Goal: Find specific page/section: Find specific page/section

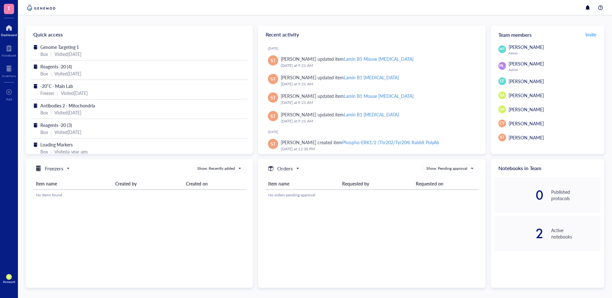
click at [3, 29] on div at bounding box center [9, 28] width 16 height 10
click at [8, 29] on div at bounding box center [9, 28] width 16 height 10
click at [70, 51] on div "Visited [DATE]" at bounding box center [67, 54] width 27 height 7
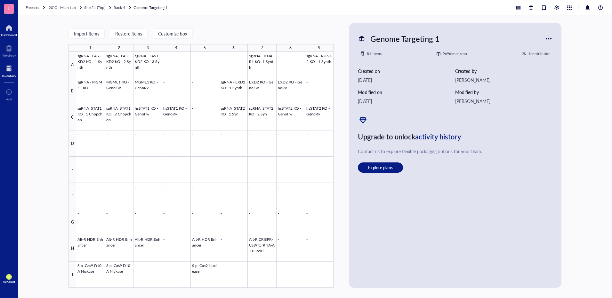
click at [8, 28] on div at bounding box center [9, 28] width 16 height 10
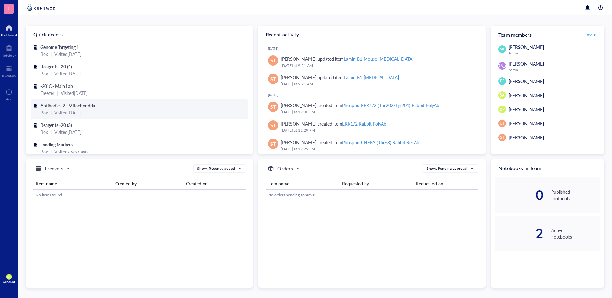
click at [69, 103] on span "Antibodies 2 - Mitochondria" at bounding box center [67, 105] width 55 height 6
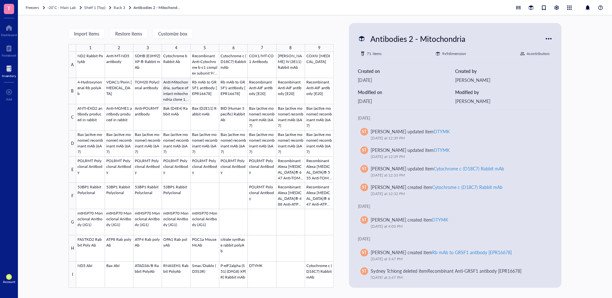
click at [168, 94] on div at bounding box center [204, 170] width 257 height 236
